Goal: Transaction & Acquisition: Obtain resource

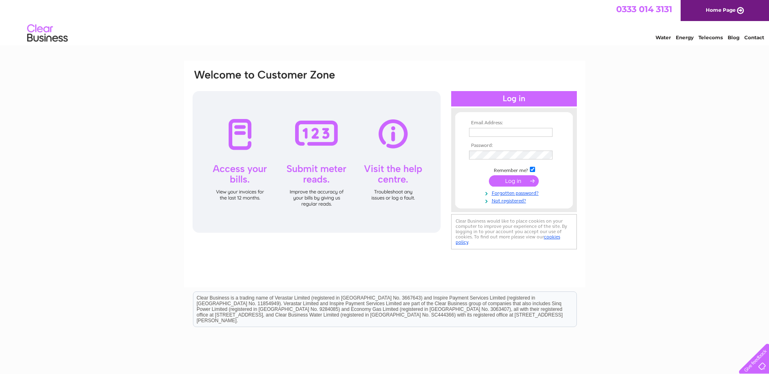
type input "hr@burnspharmacyltd.com"
click at [505, 179] on input "submit" at bounding box center [514, 180] width 50 height 11
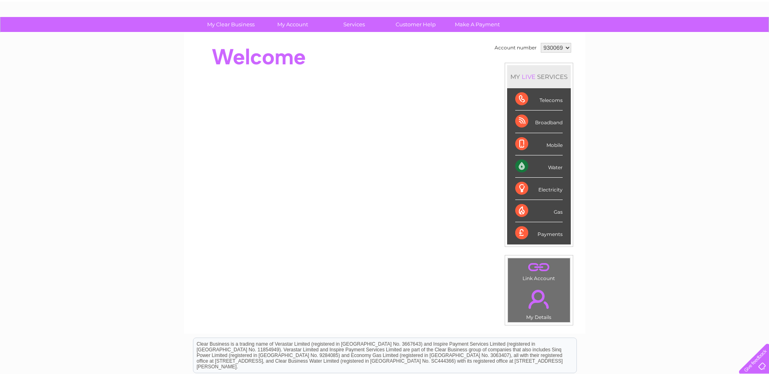
scroll to position [41, 0]
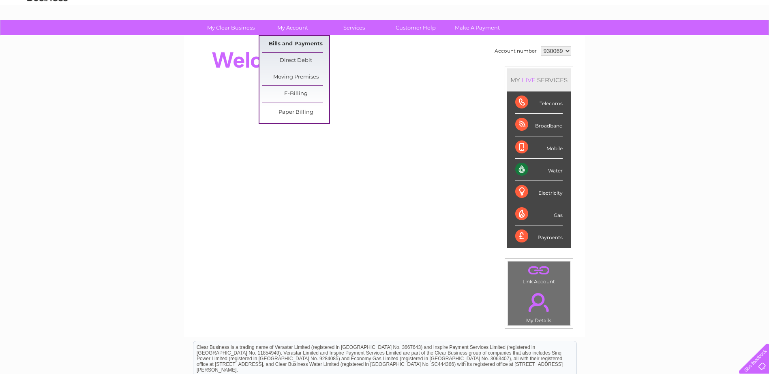
click at [286, 45] on link "Bills and Payments" at bounding box center [295, 44] width 67 height 16
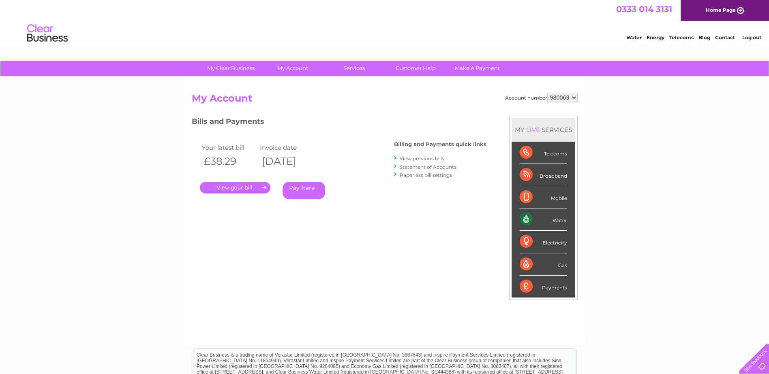
click at [248, 189] on link "." at bounding box center [235, 188] width 71 height 12
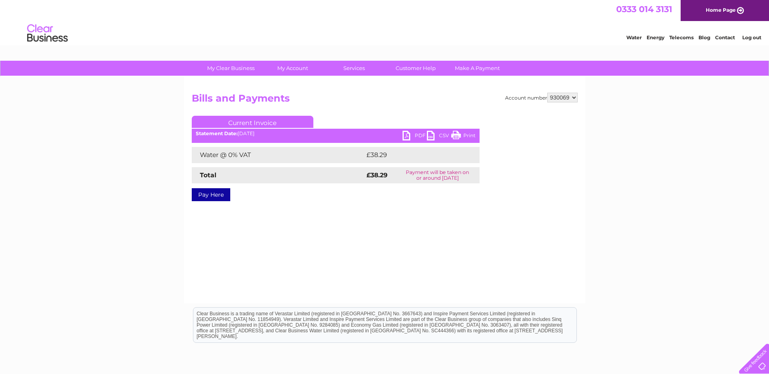
click at [415, 134] on link "PDF" at bounding box center [414, 137] width 24 height 12
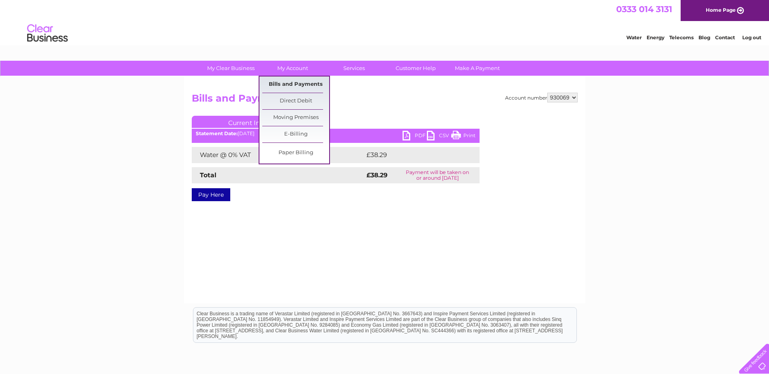
click at [286, 80] on link "Bills and Payments" at bounding box center [295, 85] width 67 height 16
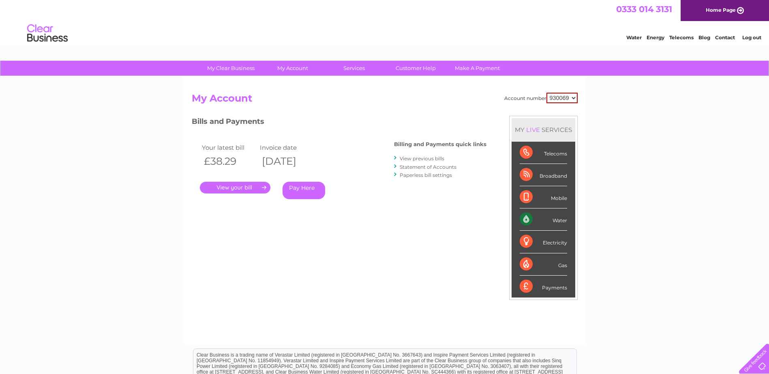
click at [422, 159] on link "View previous bills" at bounding box center [422, 159] width 45 height 6
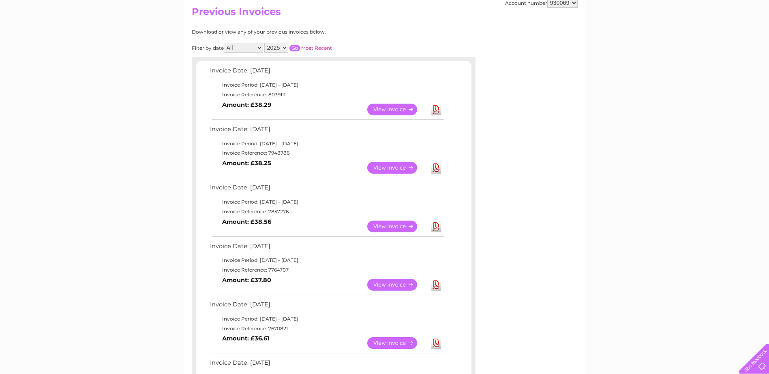
scroll to position [122, 0]
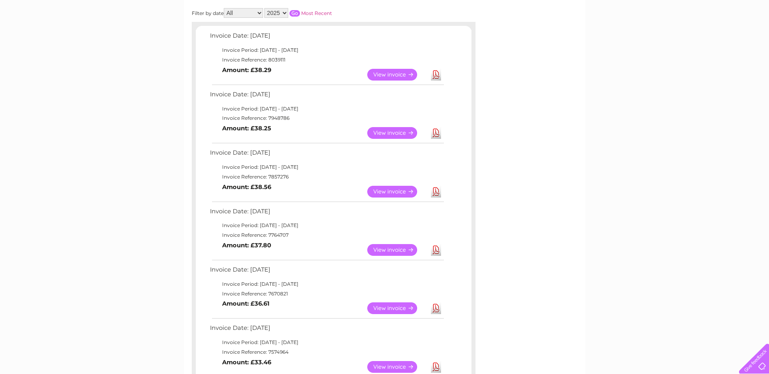
click at [397, 132] on link "View" at bounding box center [397, 133] width 60 height 12
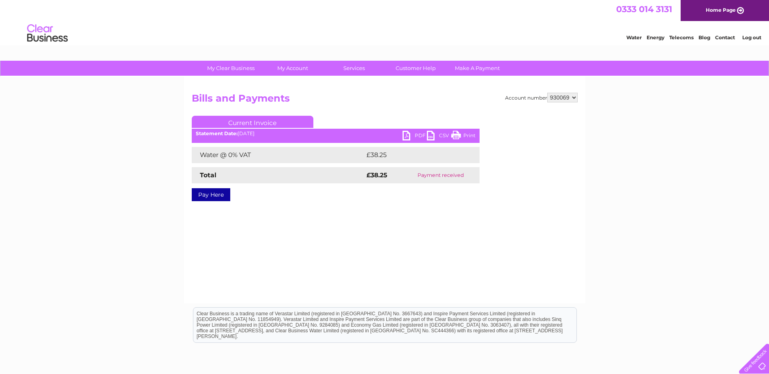
click at [419, 135] on link "PDF" at bounding box center [414, 137] width 24 height 12
